Goal: Check status: Check status

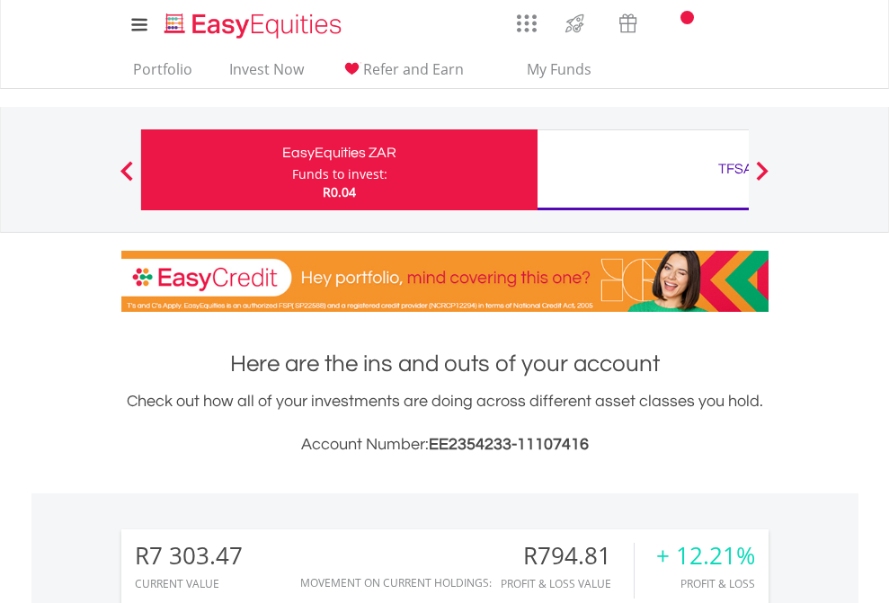
scroll to position [173, 282]
click at [292, 170] on div "Funds to invest:" at bounding box center [339, 174] width 95 height 18
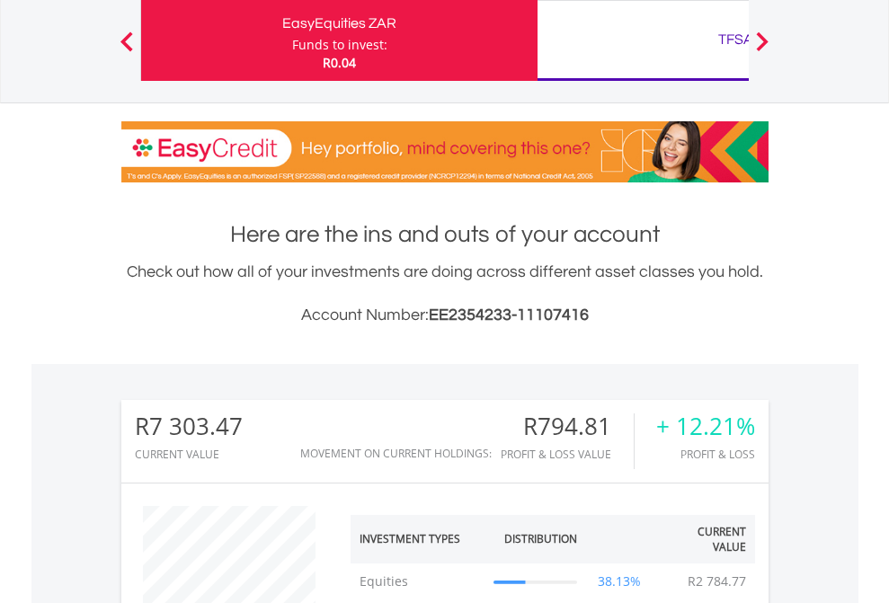
click at [643, 40] on div "TFSA" at bounding box center [735, 39] width 375 height 25
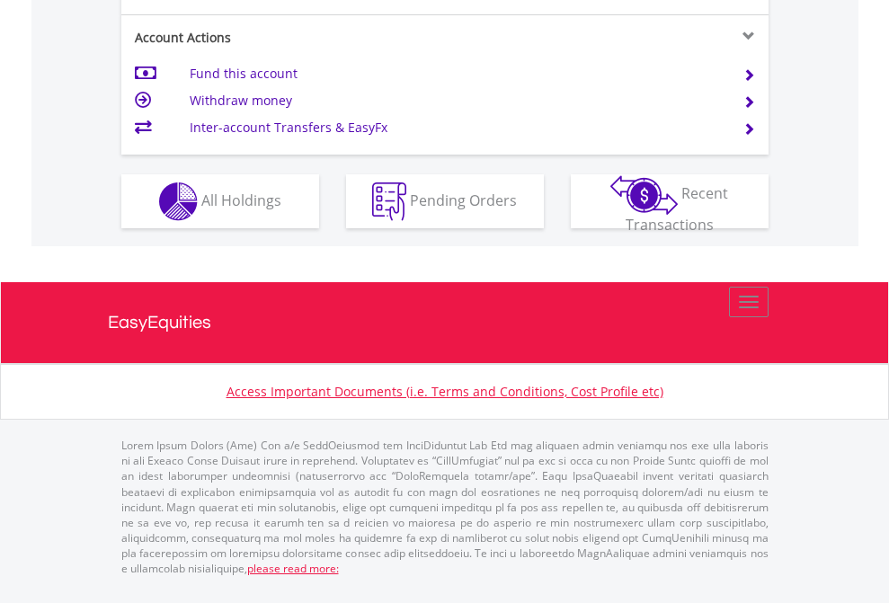
scroll to position [1723, 0]
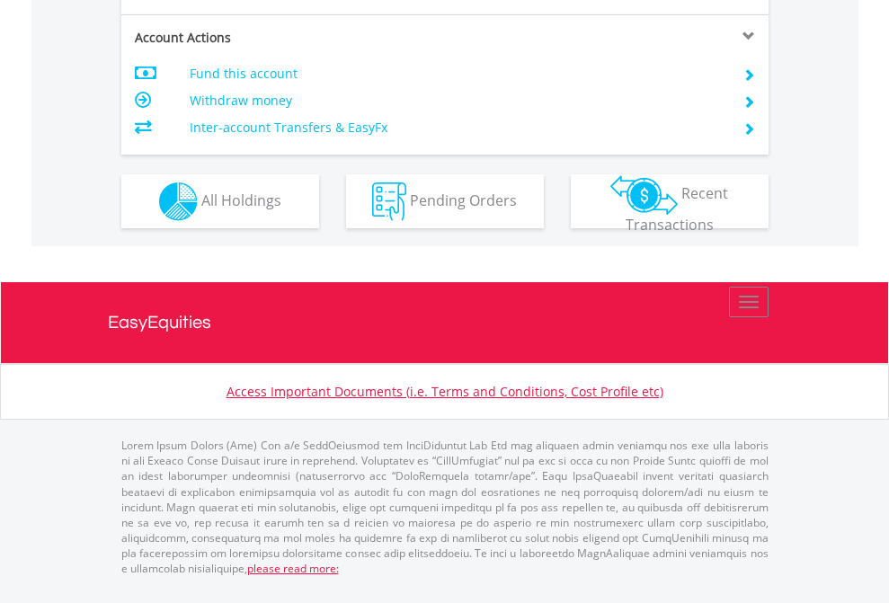
scroll to position [1723, 0]
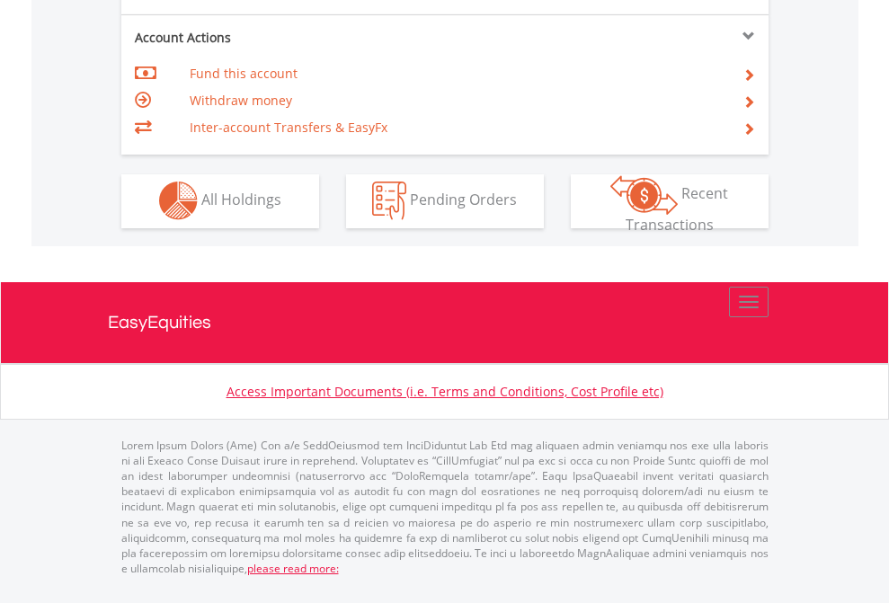
scroll to position [1681, 0]
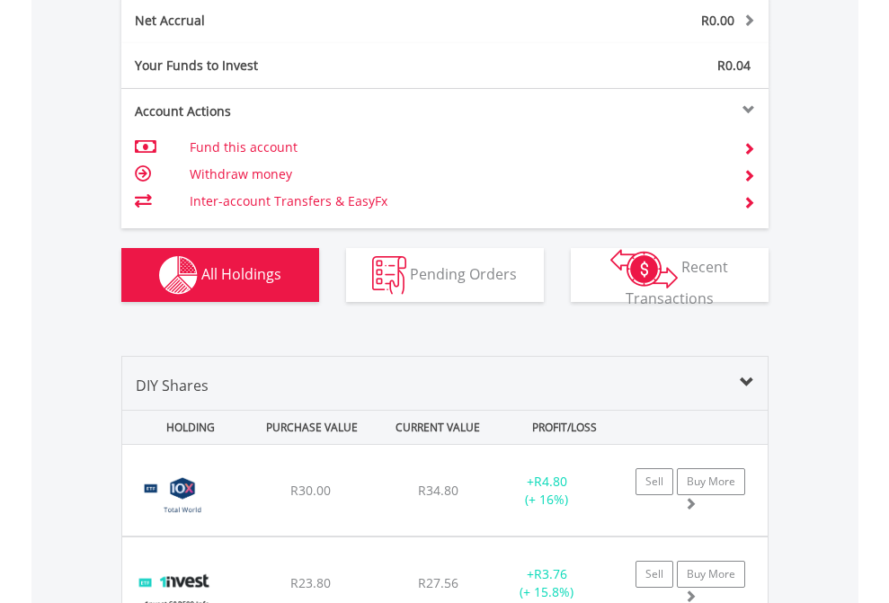
scroll to position [2035, 0]
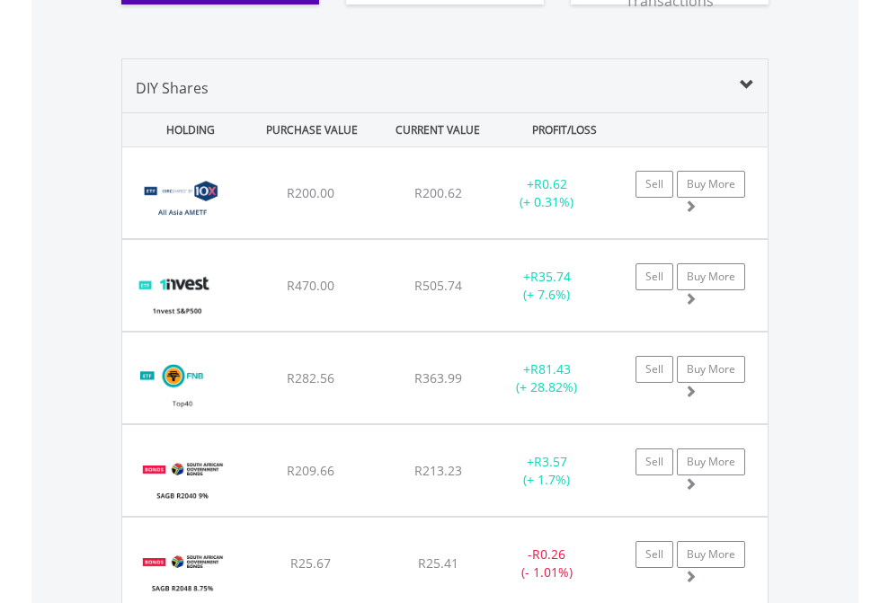
scroll to position [2035, 0]
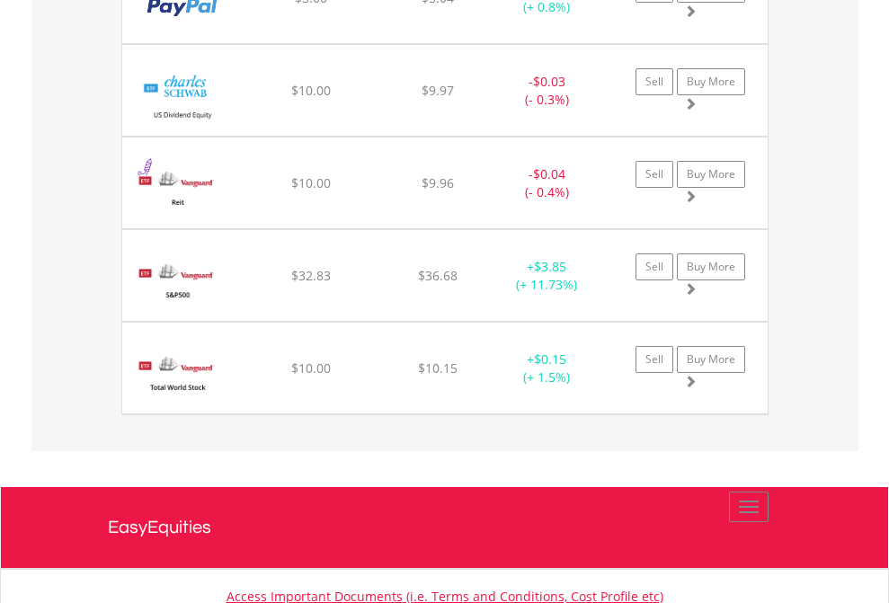
scroll to position [173, 282]
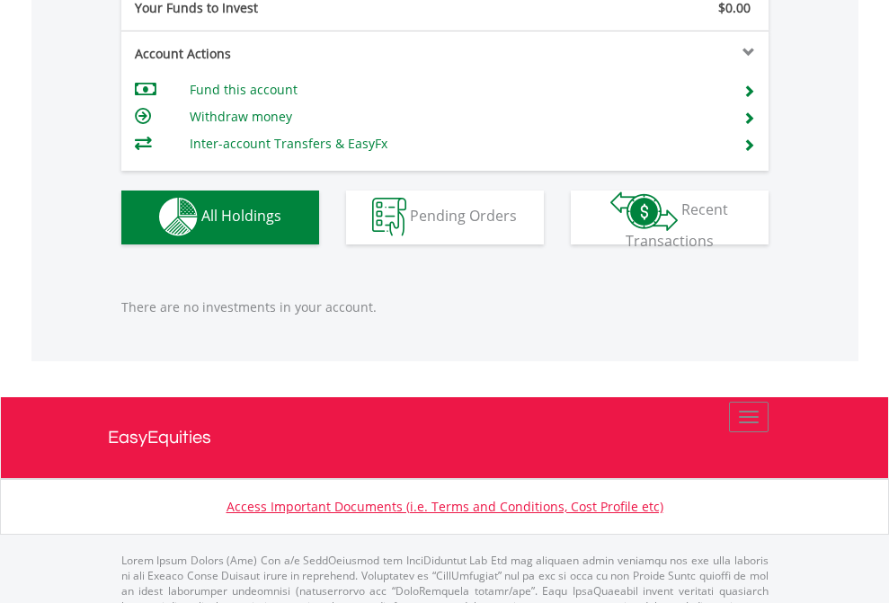
scroll to position [1780, 0]
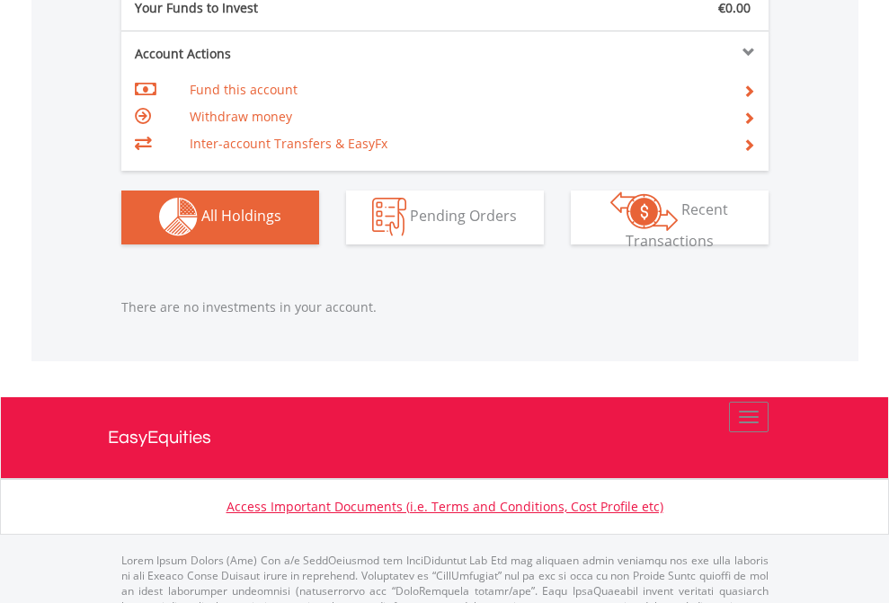
scroll to position [1780, 0]
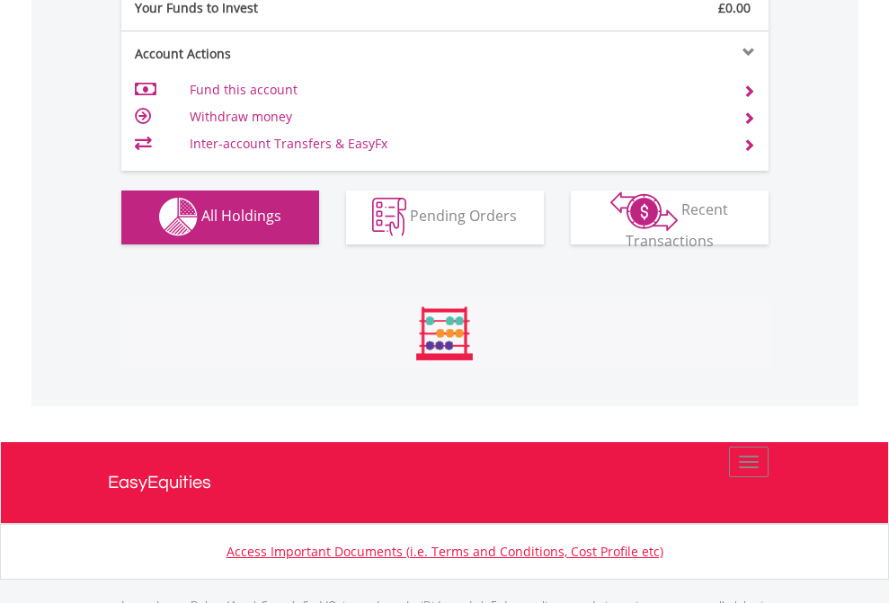
scroll to position [1780, 0]
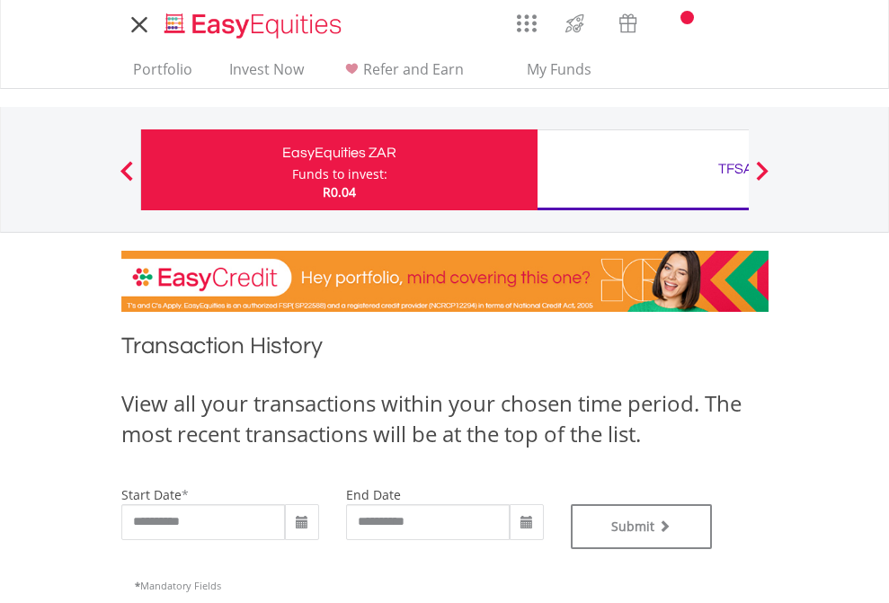
type input "**********"
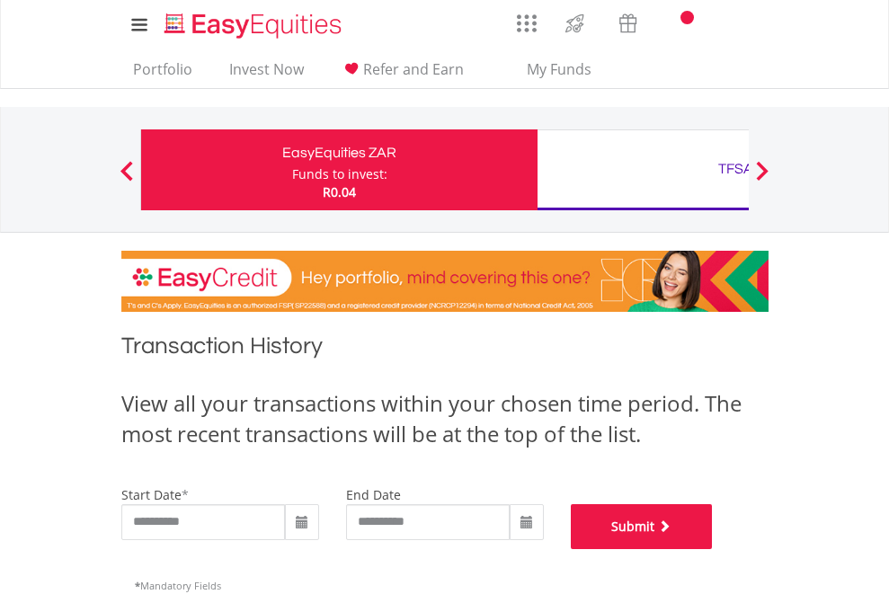
click at [713, 549] on button "Submit" at bounding box center [642, 526] width 142 height 45
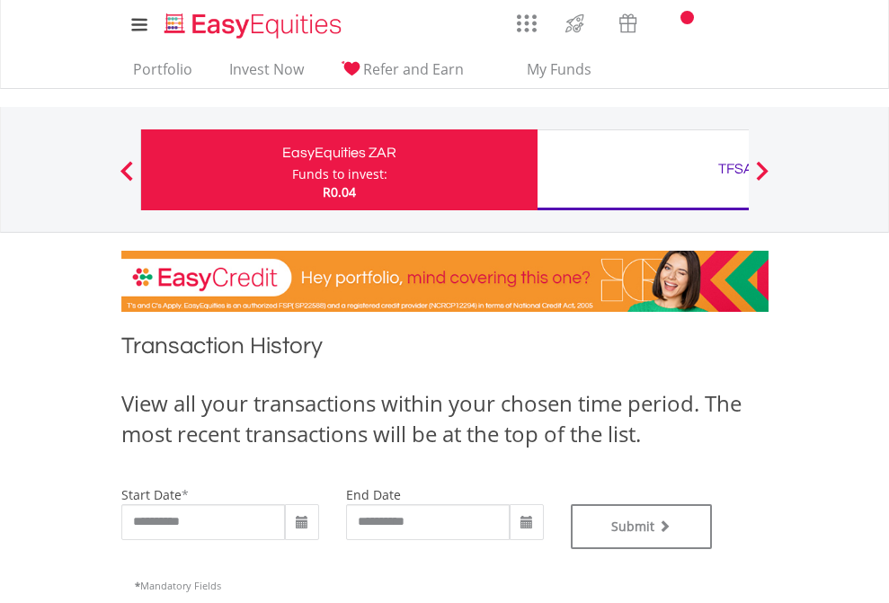
click at [643, 170] on div "TFSA" at bounding box center [735, 168] width 375 height 25
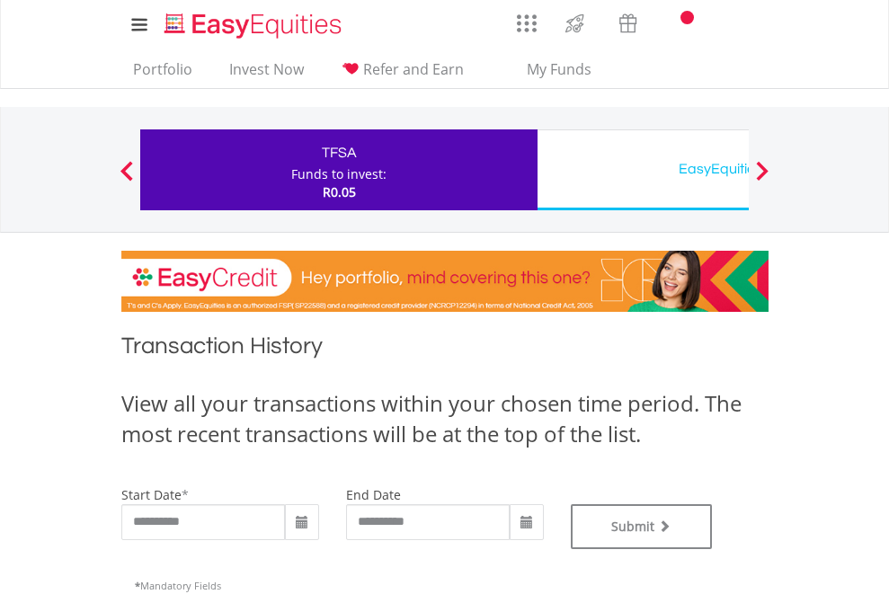
type input "**********"
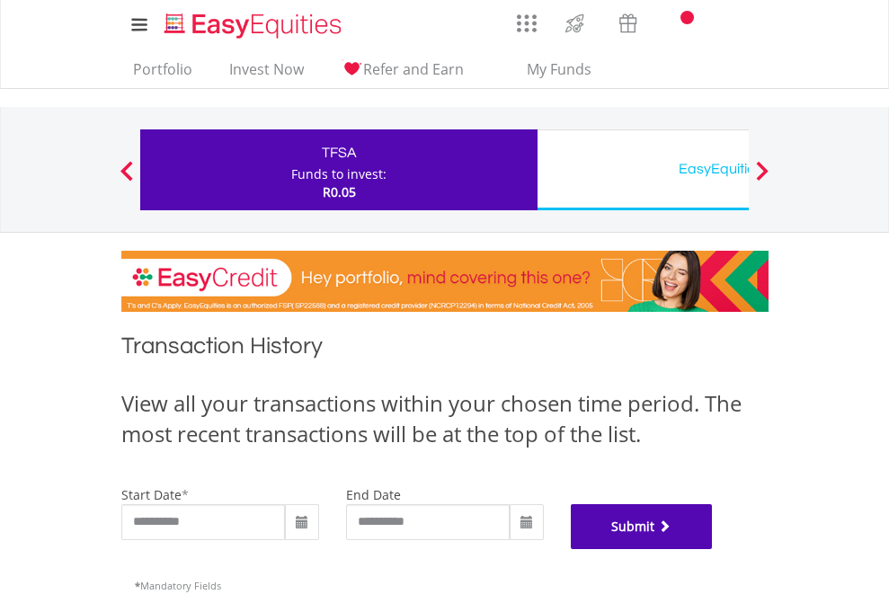
click at [713, 549] on button "Submit" at bounding box center [642, 526] width 142 height 45
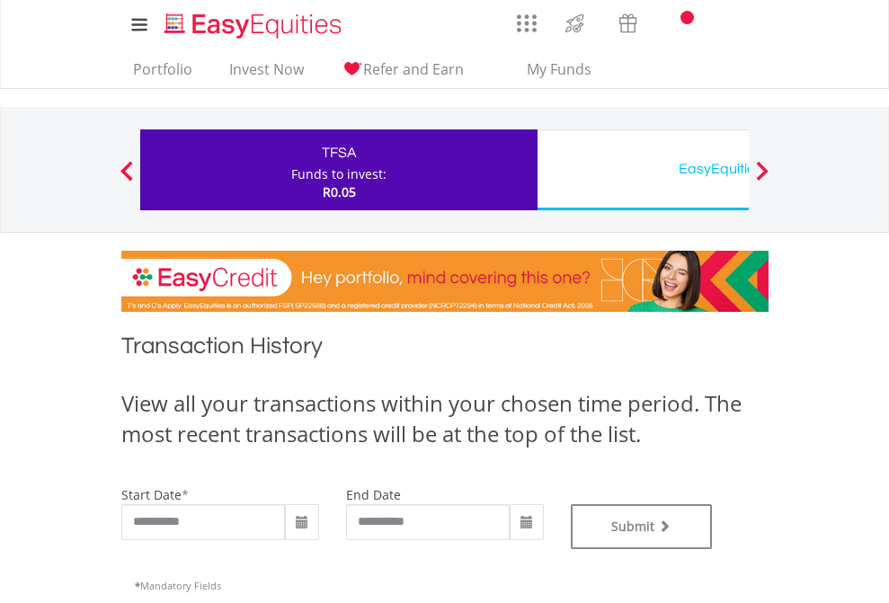
click at [643, 170] on div "EasyEquities USD" at bounding box center [735, 168] width 375 height 25
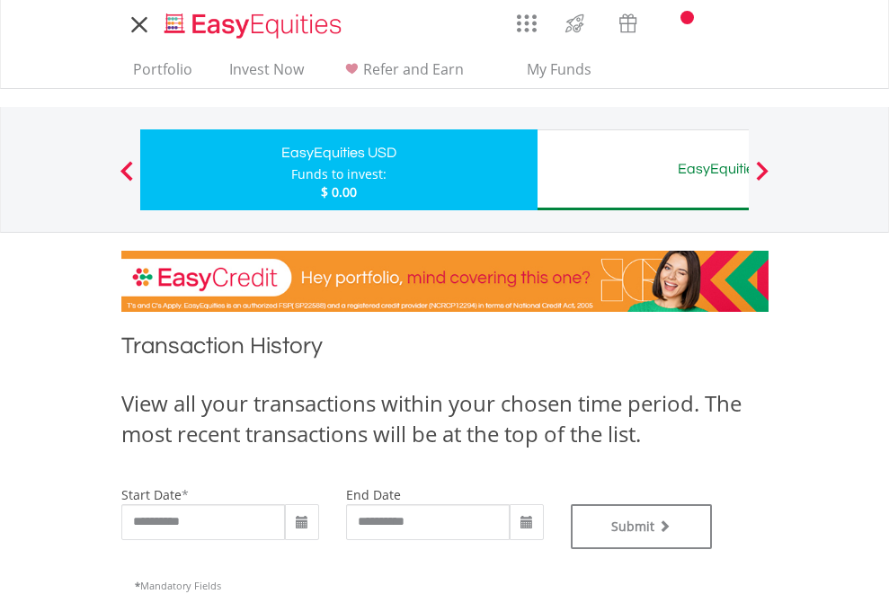
type input "**********"
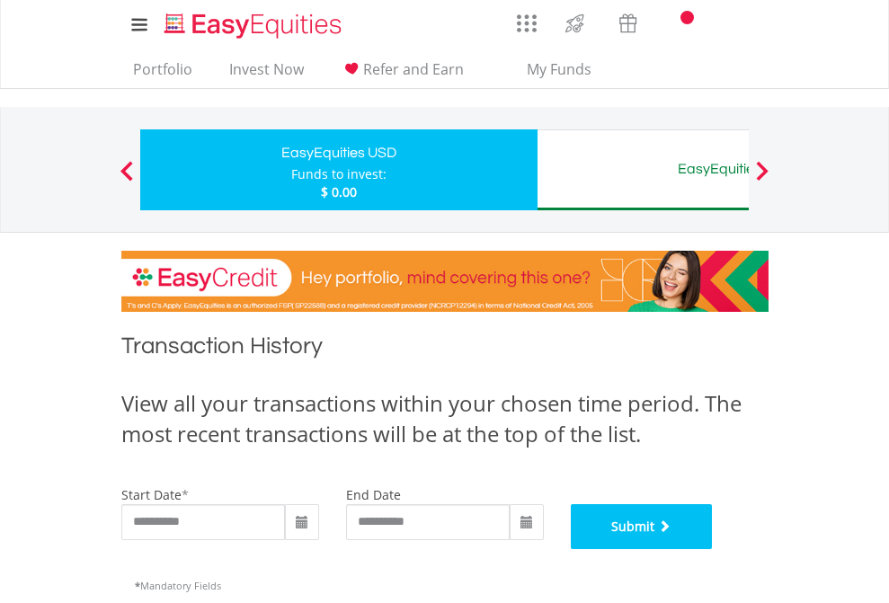
click at [713, 549] on button "Submit" at bounding box center [642, 526] width 142 height 45
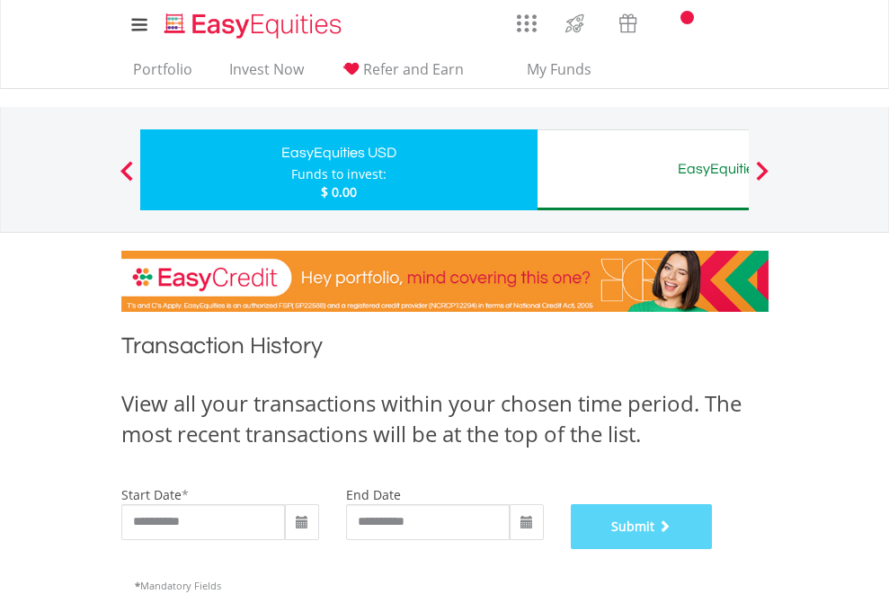
scroll to position [729, 0]
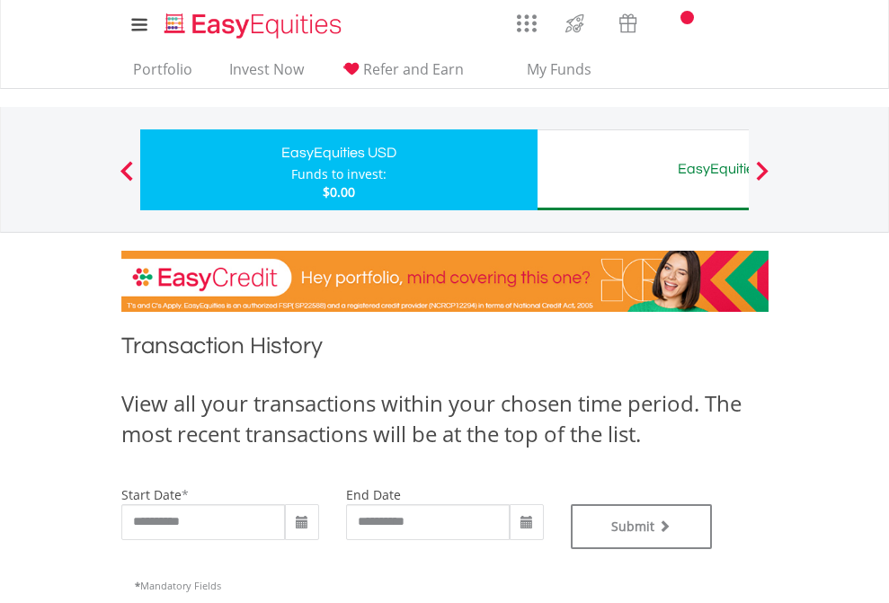
click at [643, 170] on div "EasyEquities AUD" at bounding box center [735, 168] width 375 height 25
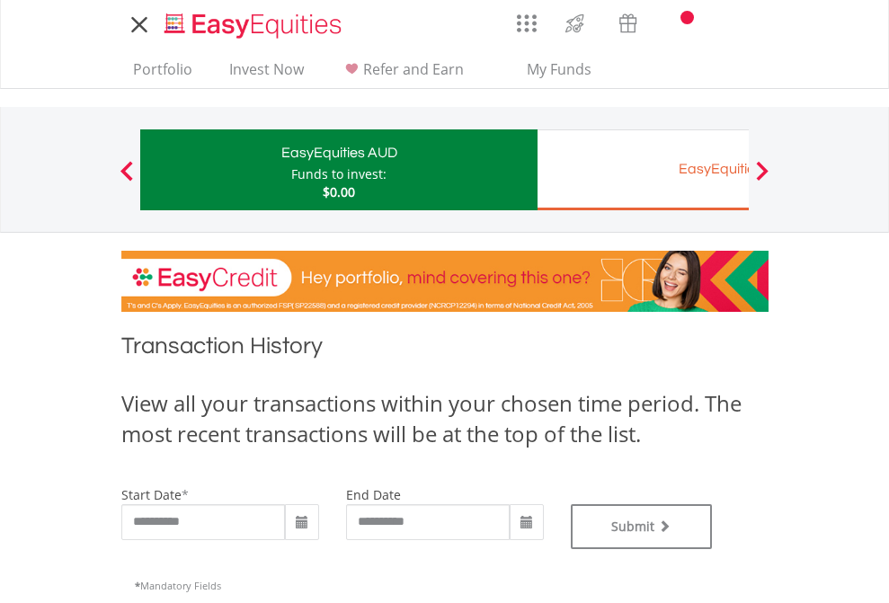
type input "**********"
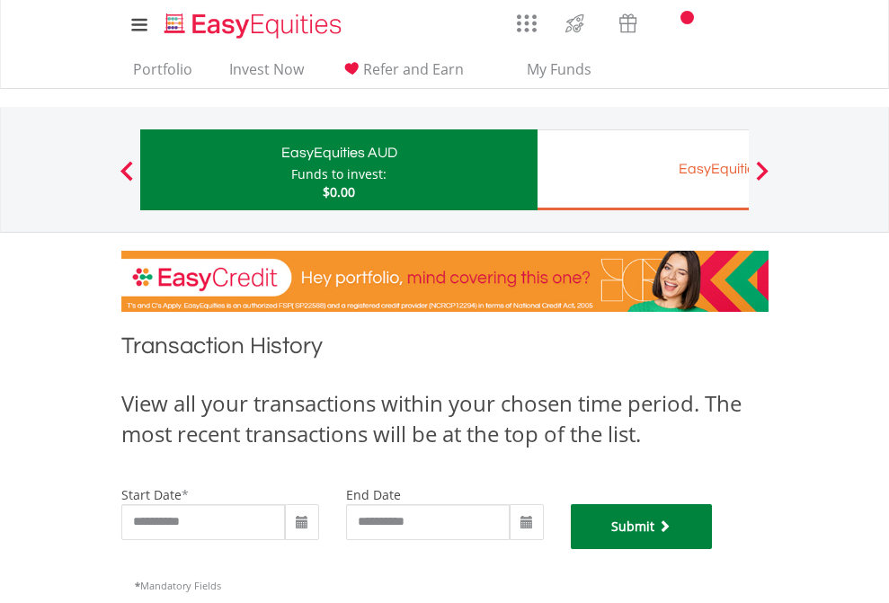
click at [713, 549] on button "Submit" at bounding box center [642, 526] width 142 height 45
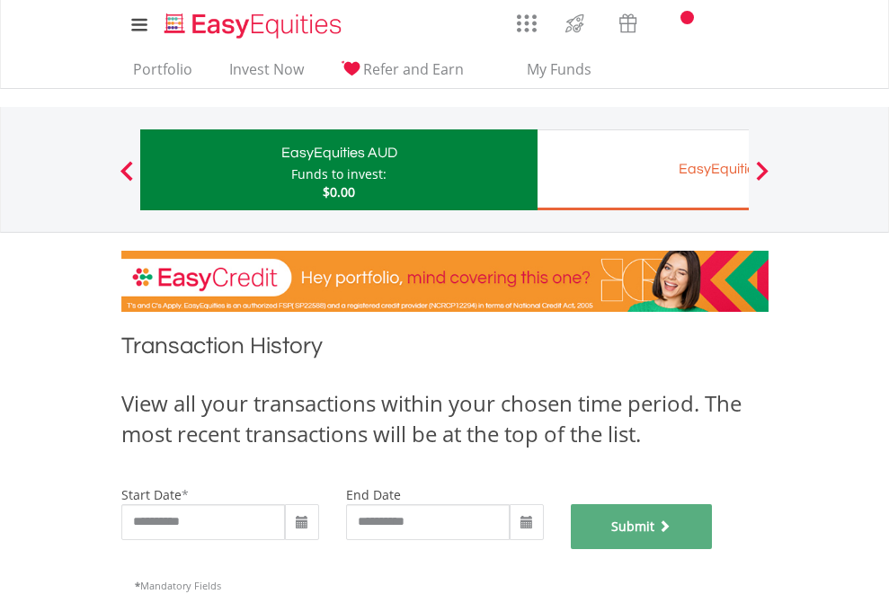
scroll to position [729, 0]
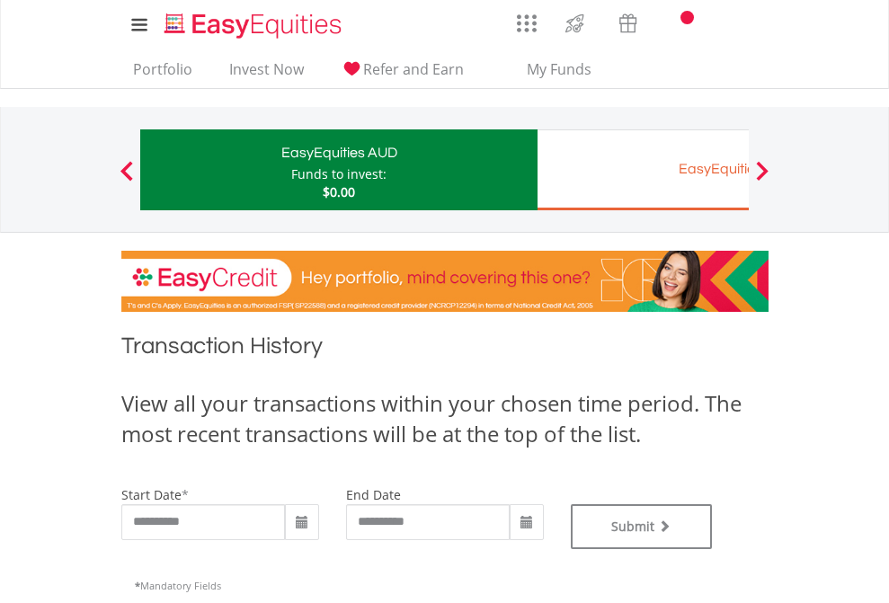
click at [643, 170] on div "EasyEquities EUR" at bounding box center [735, 168] width 375 height 25
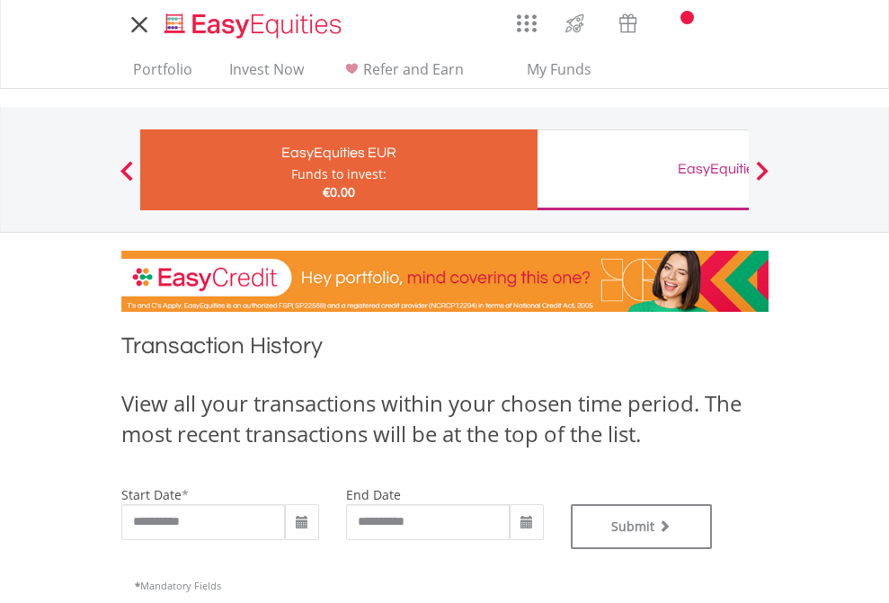
type input "**********"
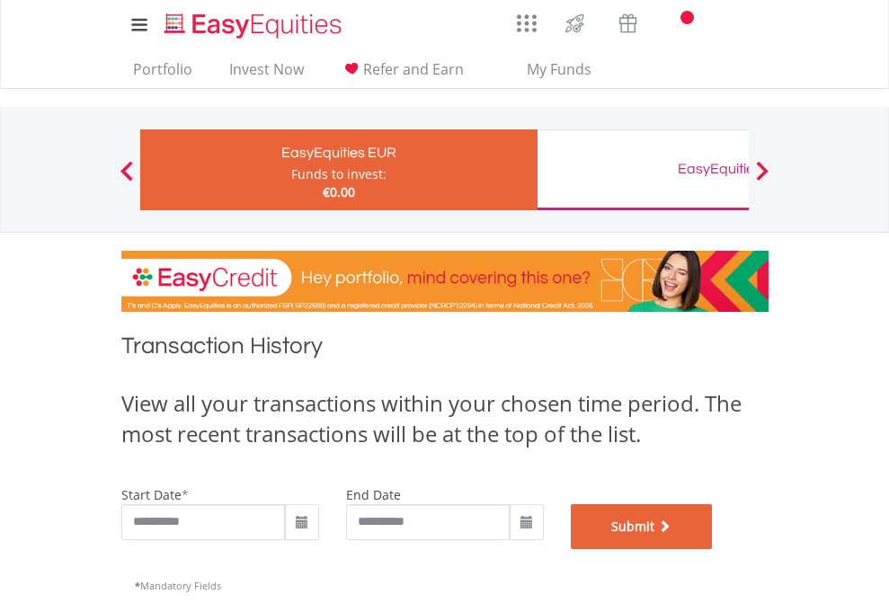
click at [713, 549] on button "Submit" at bounding box center [642, 526] width 142 height 45
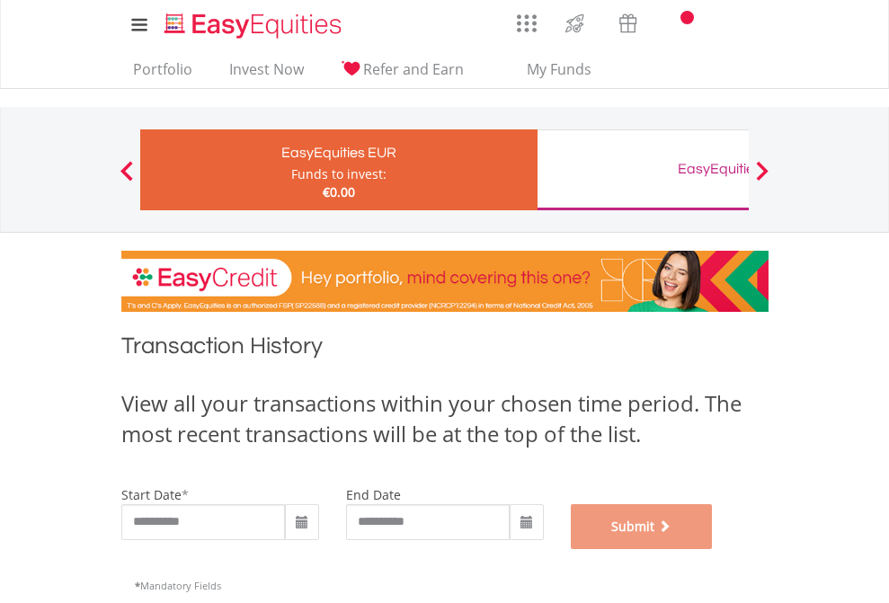
scroll to position [729, 0]
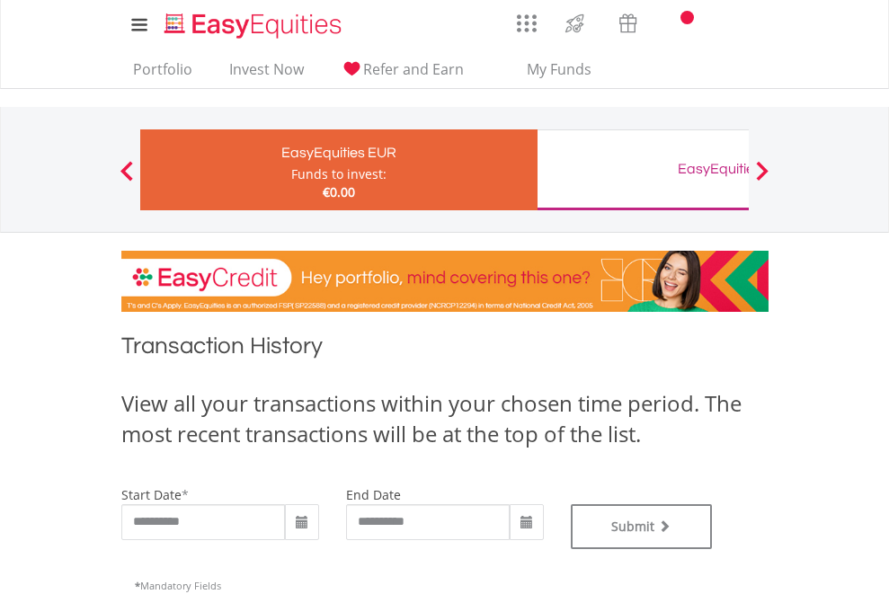
click at [643, 170] on div "EasyEquities GBP" at bounding box center [735, 168] width 375 height 25
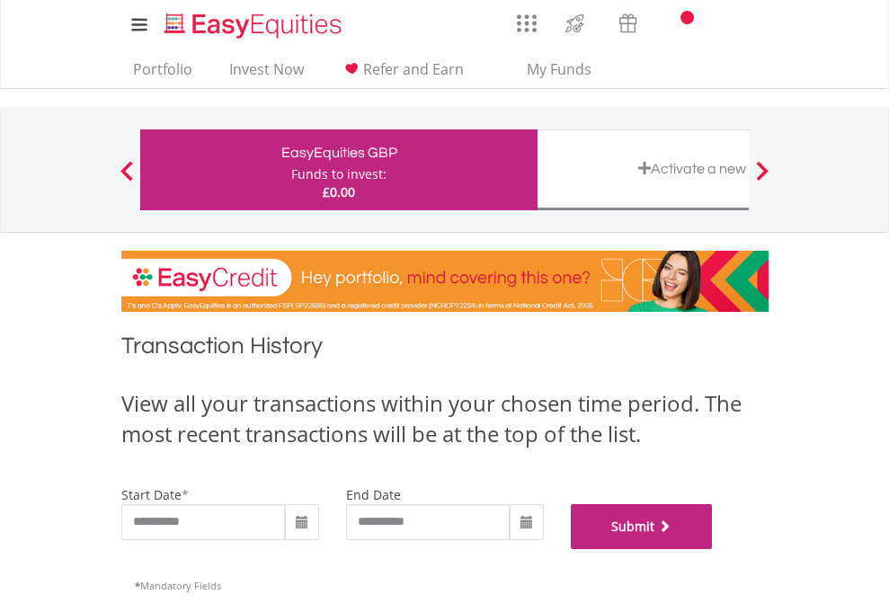
click at [713, 549] on button "Submit" at bounding box center [642, 526] width 142 height 45
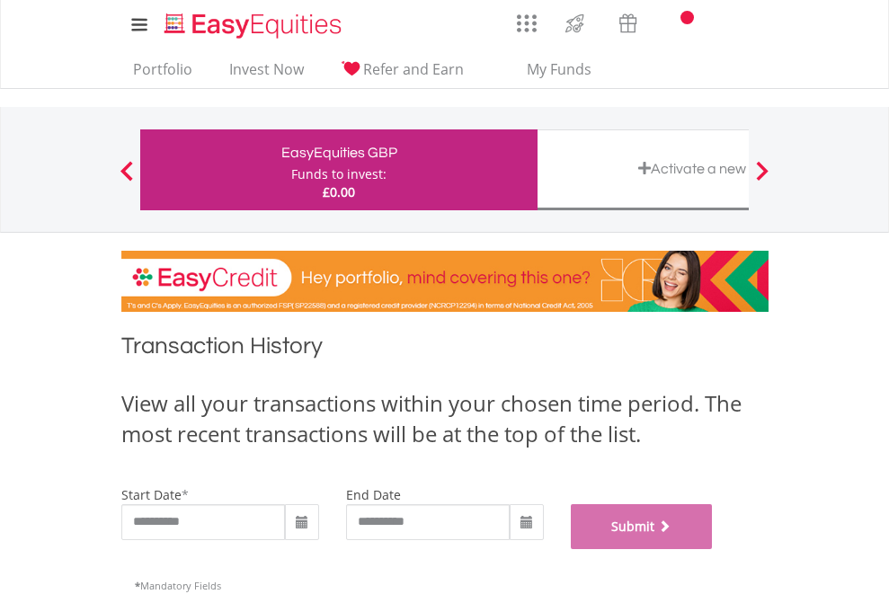
scroll to position [729, 0]
